Goal: Find specific page/section: Find specific page/section

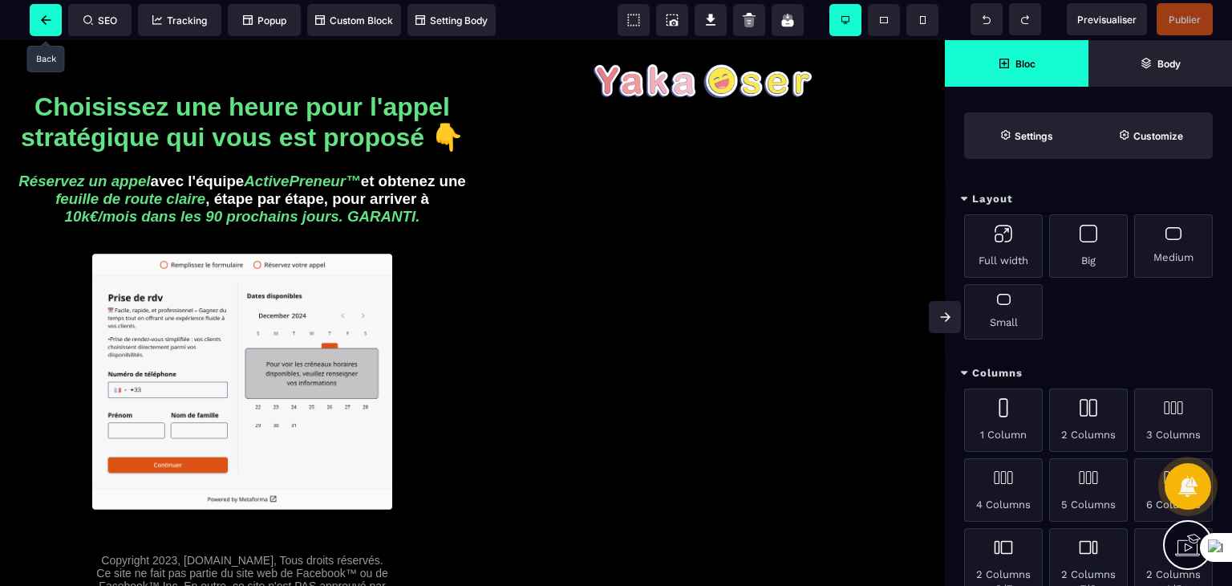
click at [39, 23] on span at bounding box center [46, 20] width 32 height 32
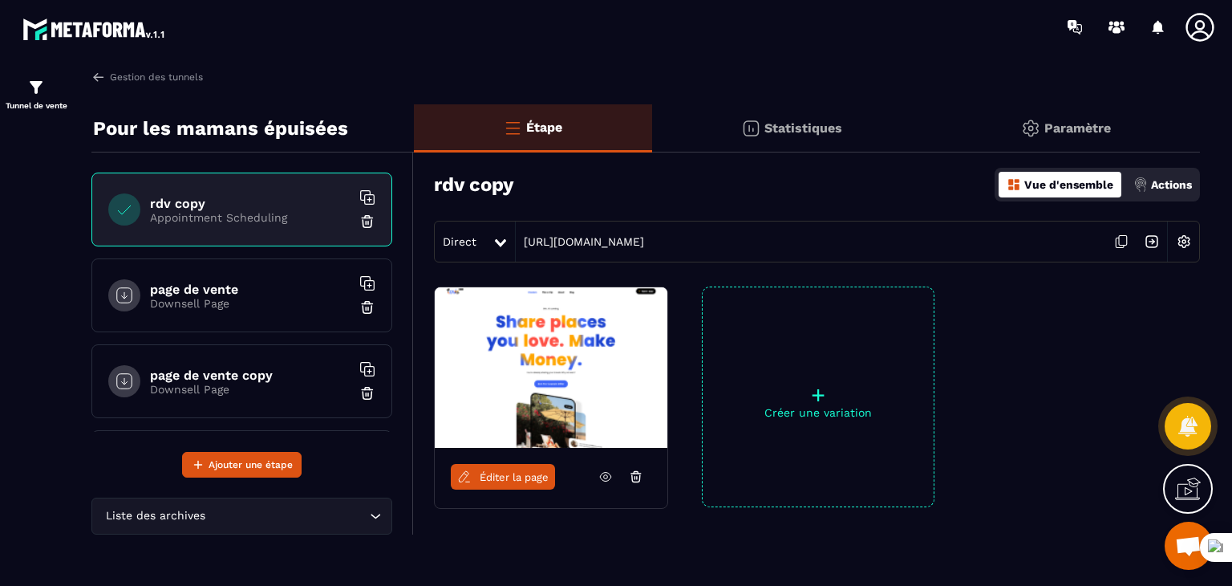
click at [237, 297] on p "Downsell Page" at bounding box center [250, 303] width 201 height 13
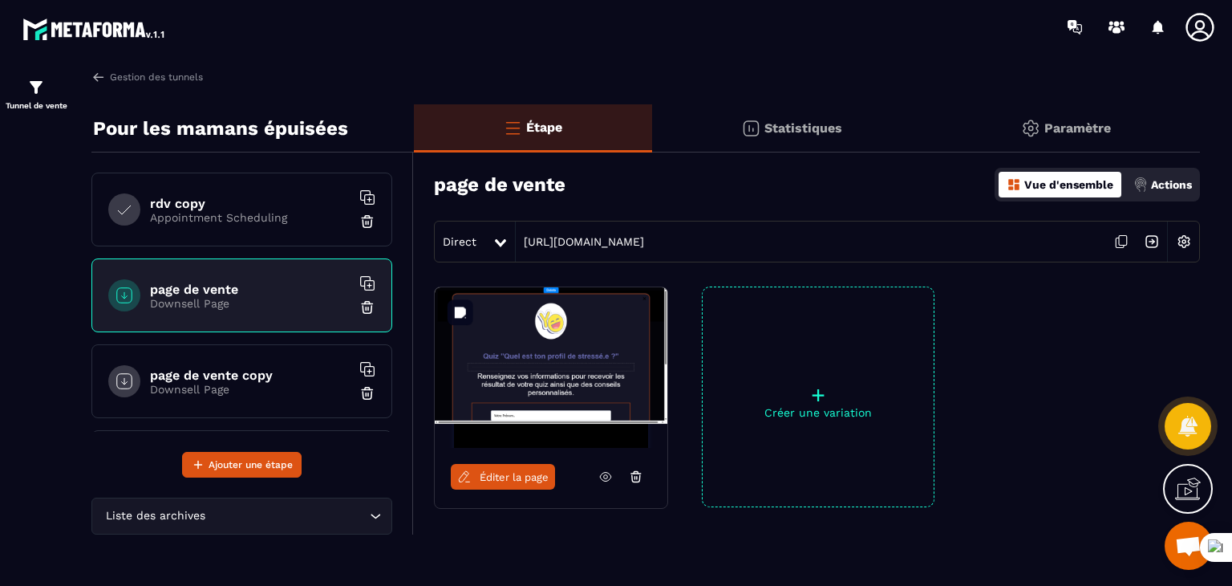
click at [522, 354] on img at bounding box center [551, 367] width 233 height 160
click at [249, 297] on p "Downsell Page" at bounding box center [250, 303] width 201 height 13
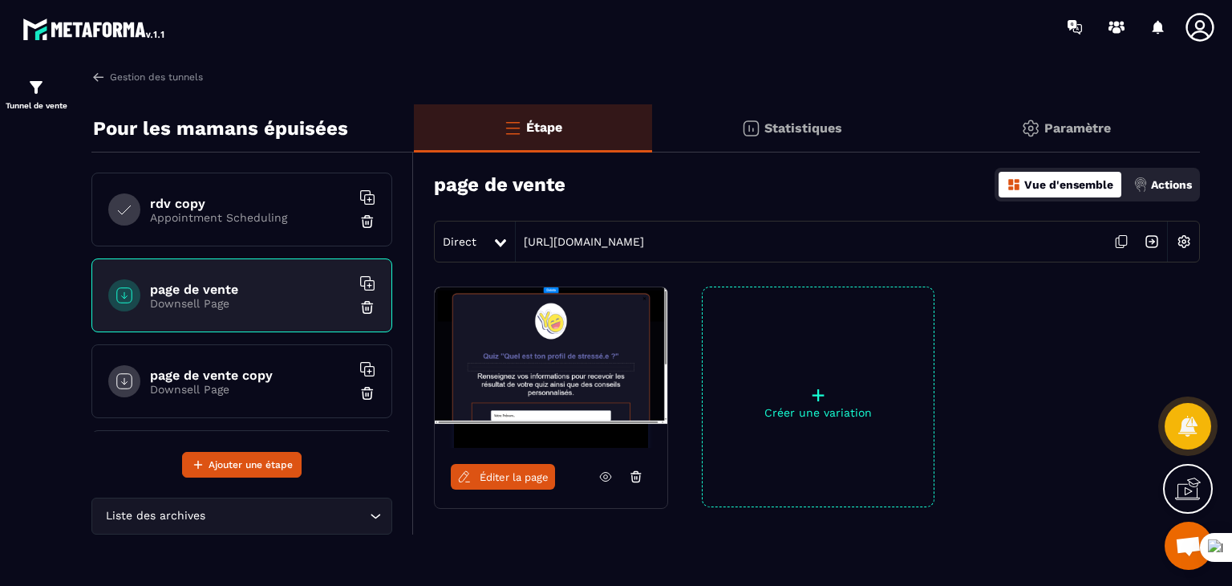
click at [501, 471] on span "Éditer la page" at bounding box center [514, 477] width 69 height 12
